Goal: Transaction & Acquisition: Subscribe to service/newsletter

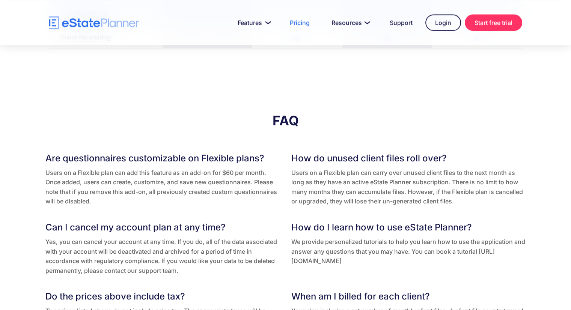
scroll to position [1626, 0]
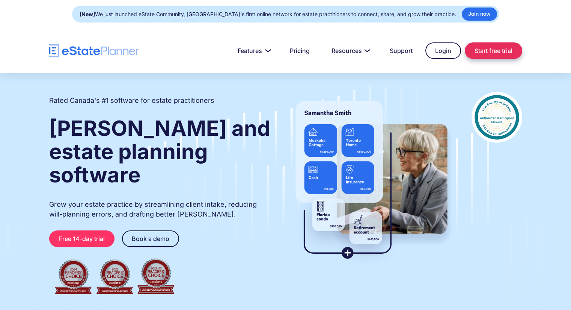
click at [501, 51] on link "Start free trial" at bounding box center [492, 50] width 57 height 17
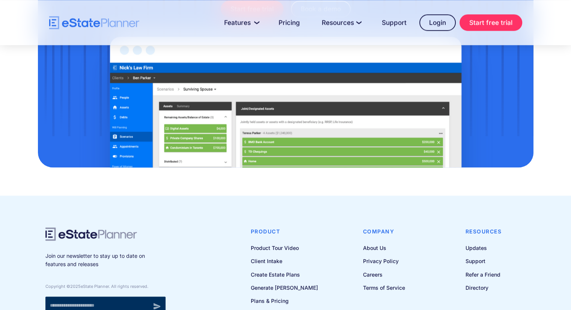
scroll to position [1030, 0]
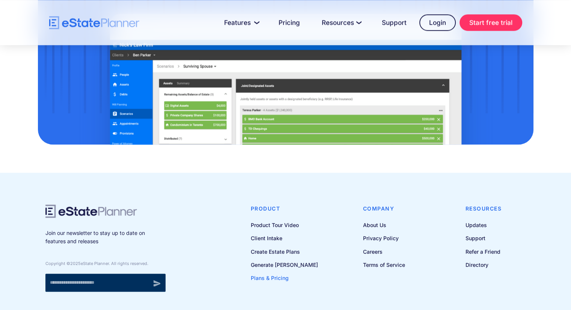
click at [292, 273] on link "Plans & Pricing" at bounding box center [284, 277] width 67 height 9
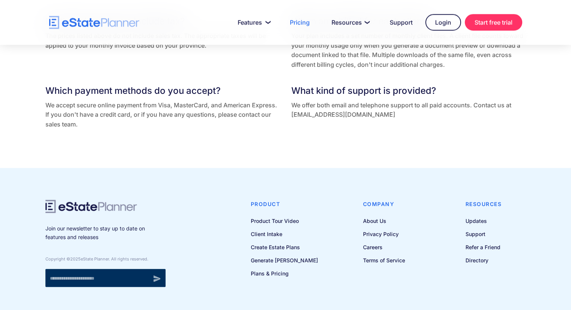
scroll to position [1651, 0]
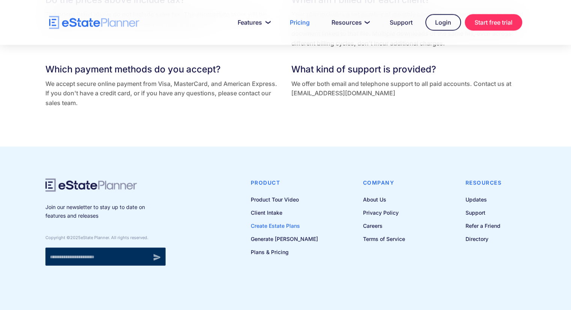
click at [287, 226] on link "Create Estate Plans" at bounding box center [284, 225] width 67 height 9
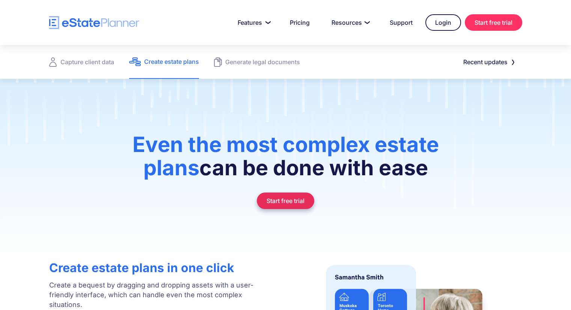
click at [264, 200] on link "Start free trial" at bounding box center [285, 200] width 57 height 17
